Goal: Task Accomplishment & Management: Manage account settings

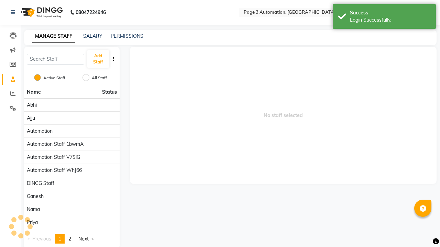
select select "en"
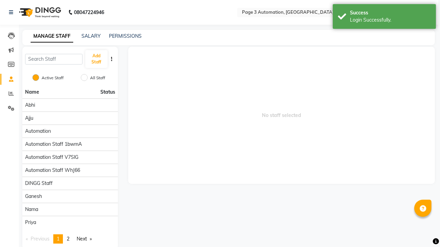
click at [427, 10] on icon at bounding box center [426, 12] width 5 height 5
